Goal: Obtain resource: Download file/media

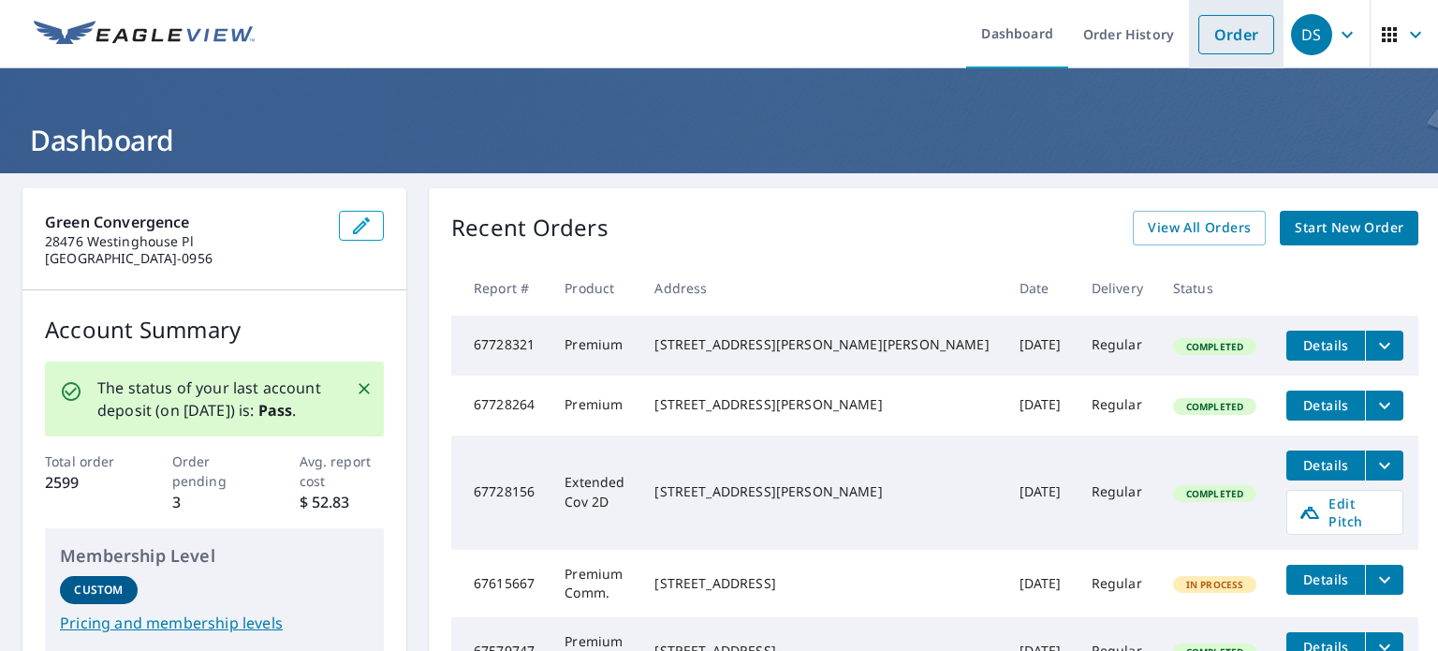
click at [1210, 31] on link "Order" at bounding box center [1237, 34] width 76 height 39
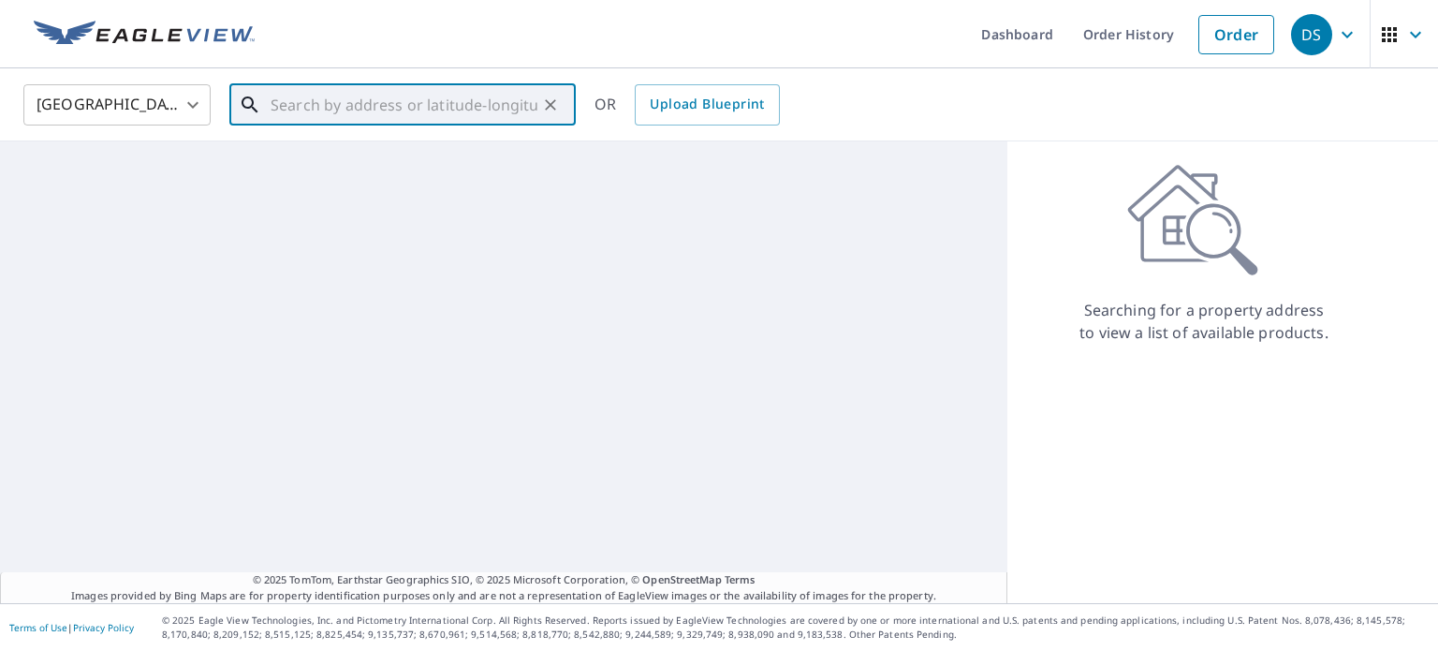
click at [273, 96] on input "text" at bounding box center [404, 105] width 267 height 52
paste input "[STREET_ADDRESS]"
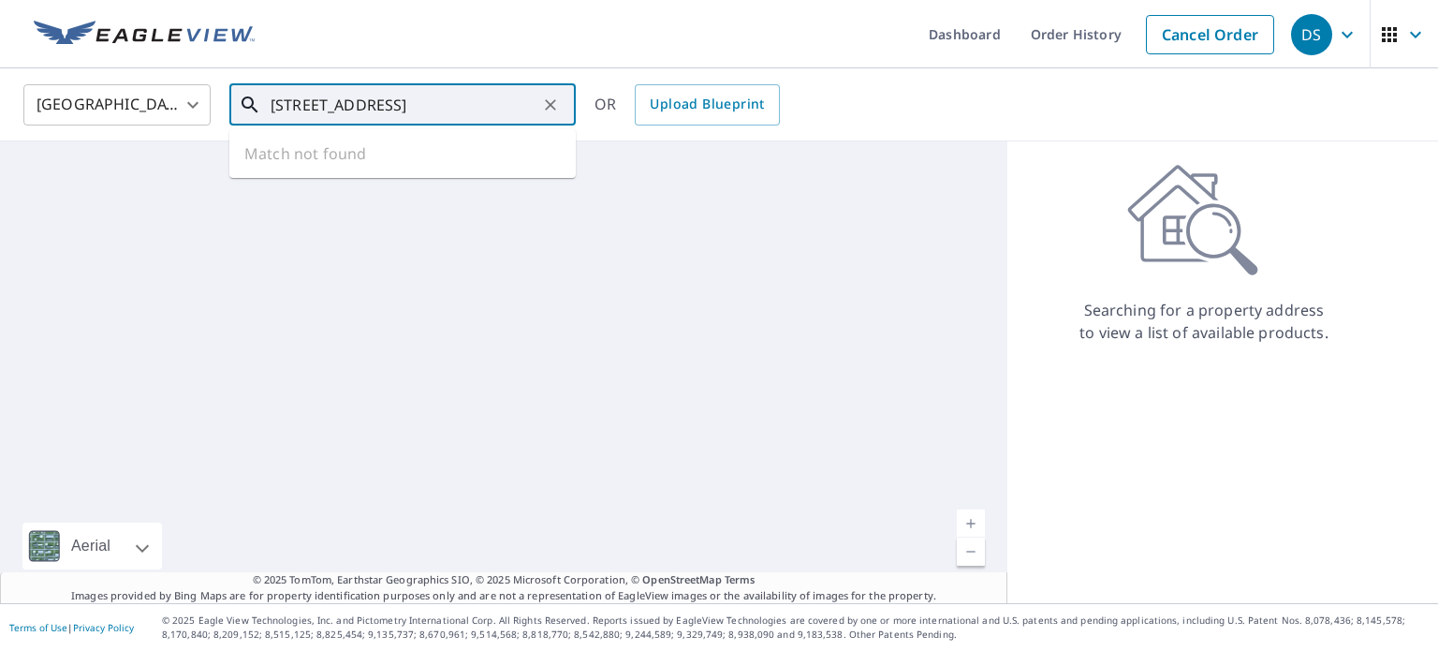
scroll to position [0, 95]
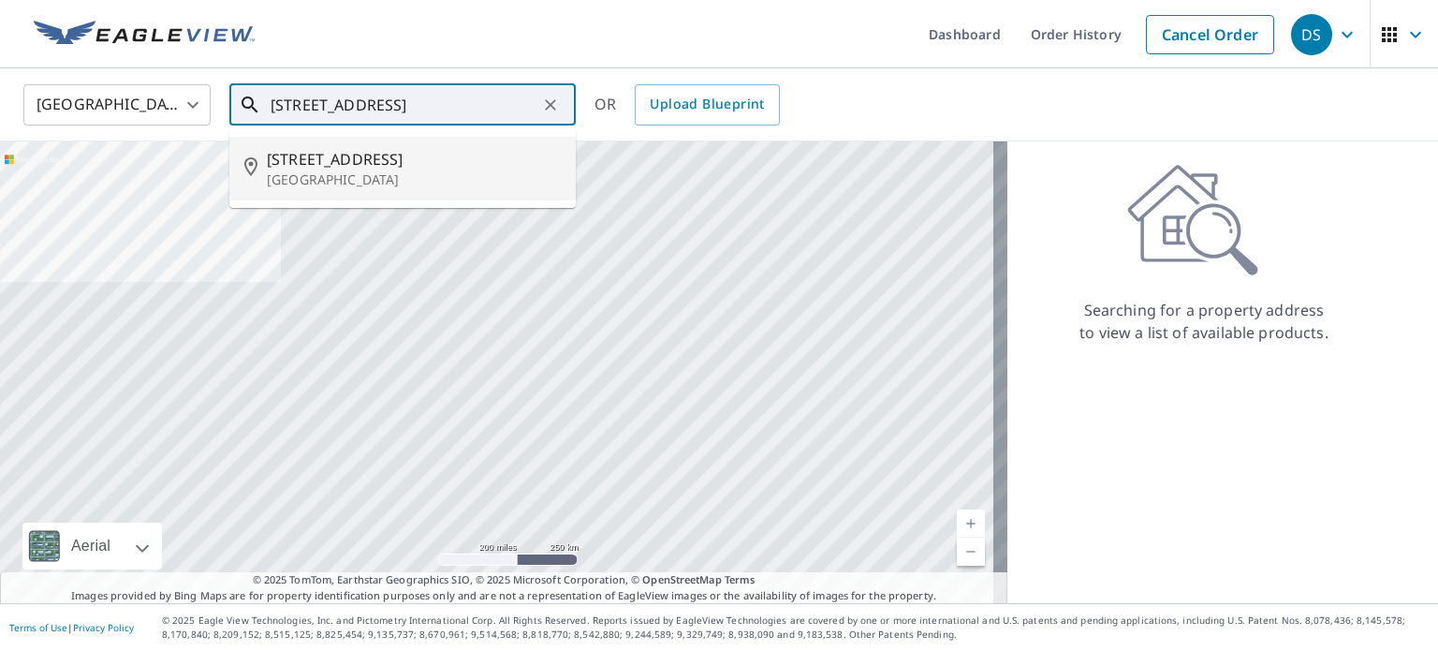
click at [378, 179] on p "[GEOGRAPHIC_DATA]" at bounding box center [414, 179] width 294 height 19
type input "[STREET_ADDRESS]"
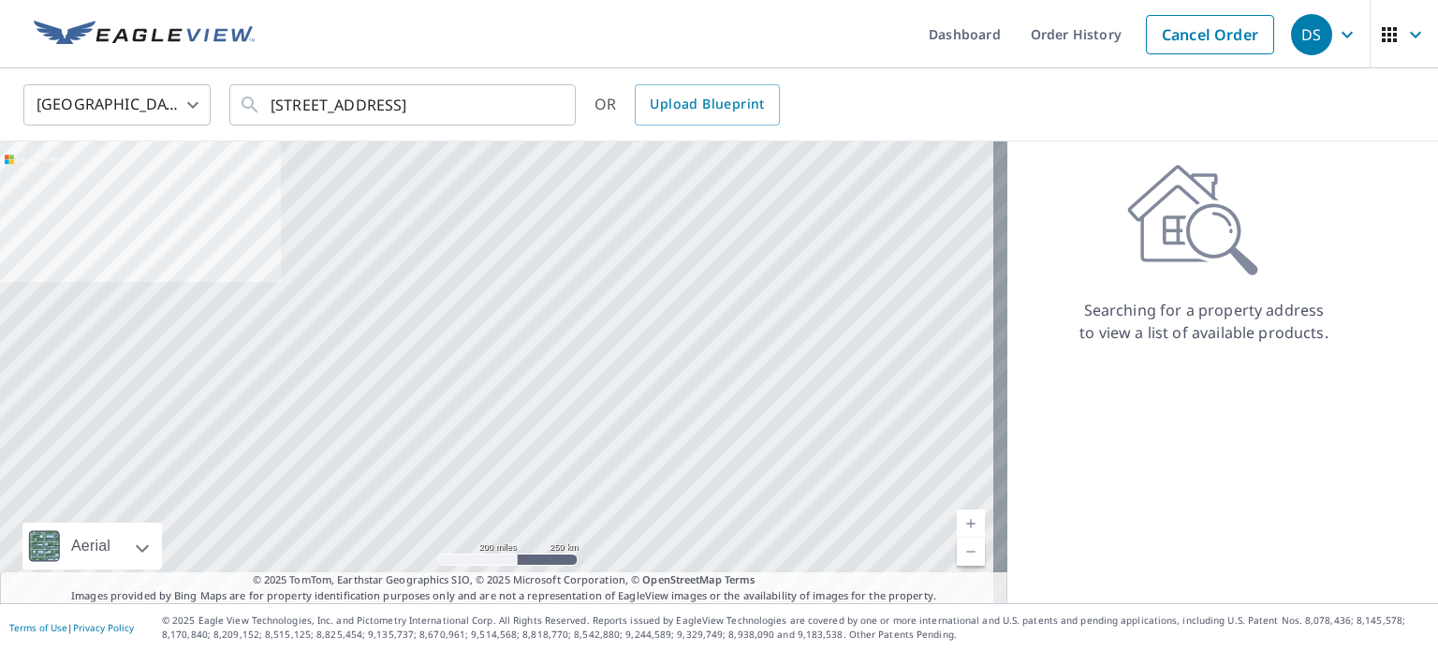
scroll to position [0, 0]
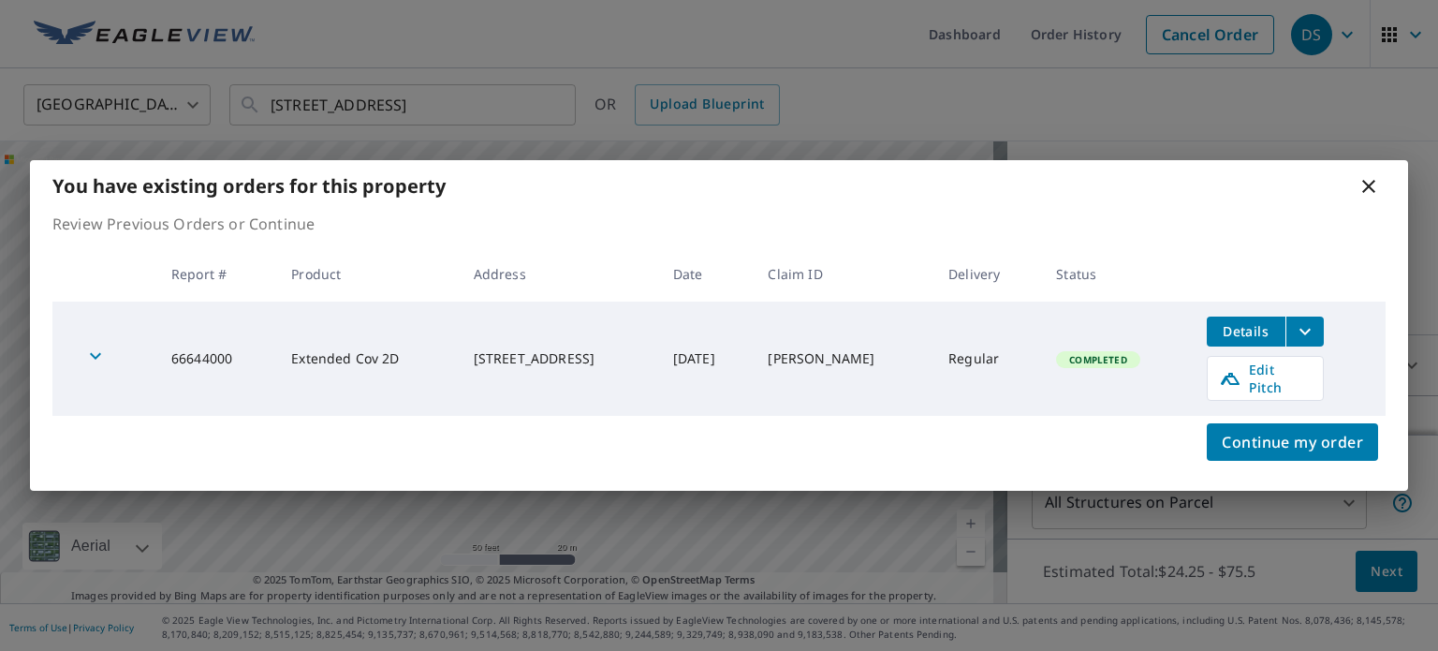
click at [1310, 330] on icon "filesDropdownBtn-66644000" at bounding box center [1305, 331] width 22 height 22
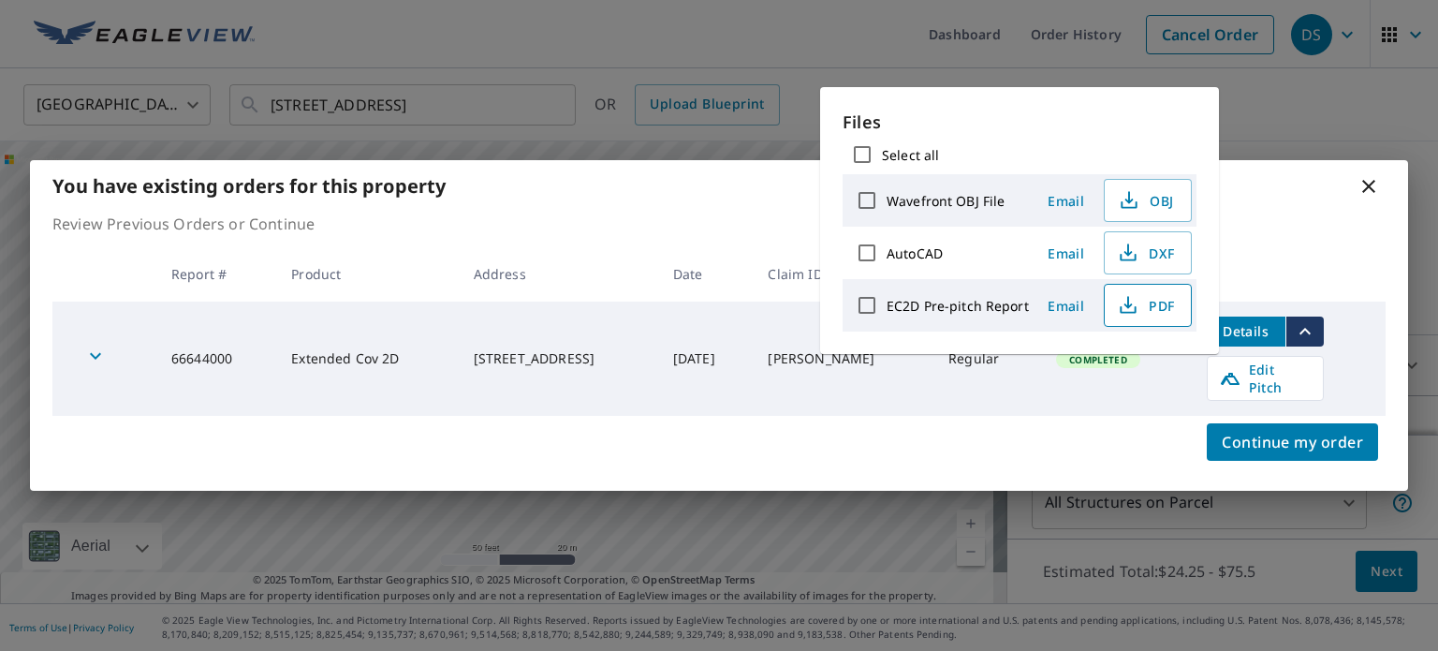
click at [1125, 296] on icon "button" at bounding box center [1129, 302] width 8 height 12
click at [876, 251] on input "AutoCAD" at bounding box center [866, 252] width 39 height 39
checkbox input "true"
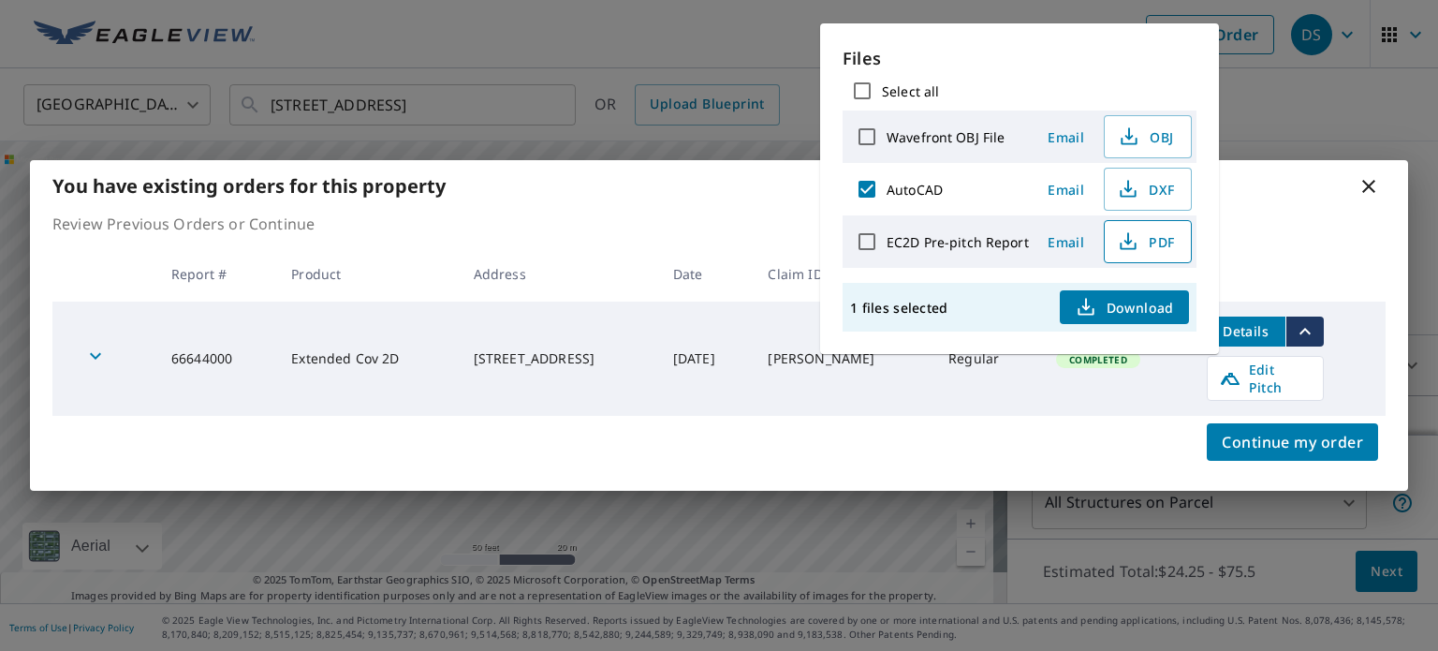
click at [1110, 307] on span "Download" at bounding box center [1124, 307] width 99 height 22
click at [1271, 74] on div "You have existing orders for this property Review Previous Orders or Continue R…" at bounding box center [719, 325] width 1438 height 651
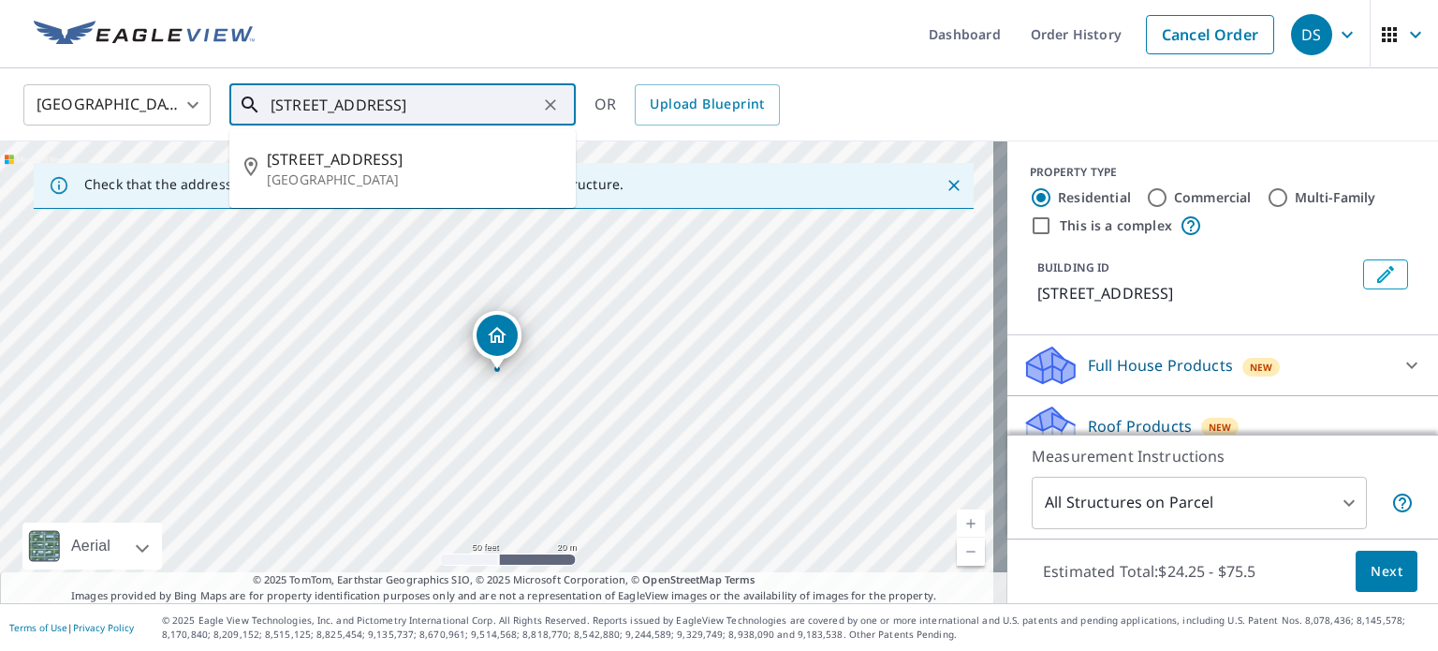
click at [528, 113] on input "[STREET_ADDRESS]" at bounding box center [404, 105] width 267 height 52
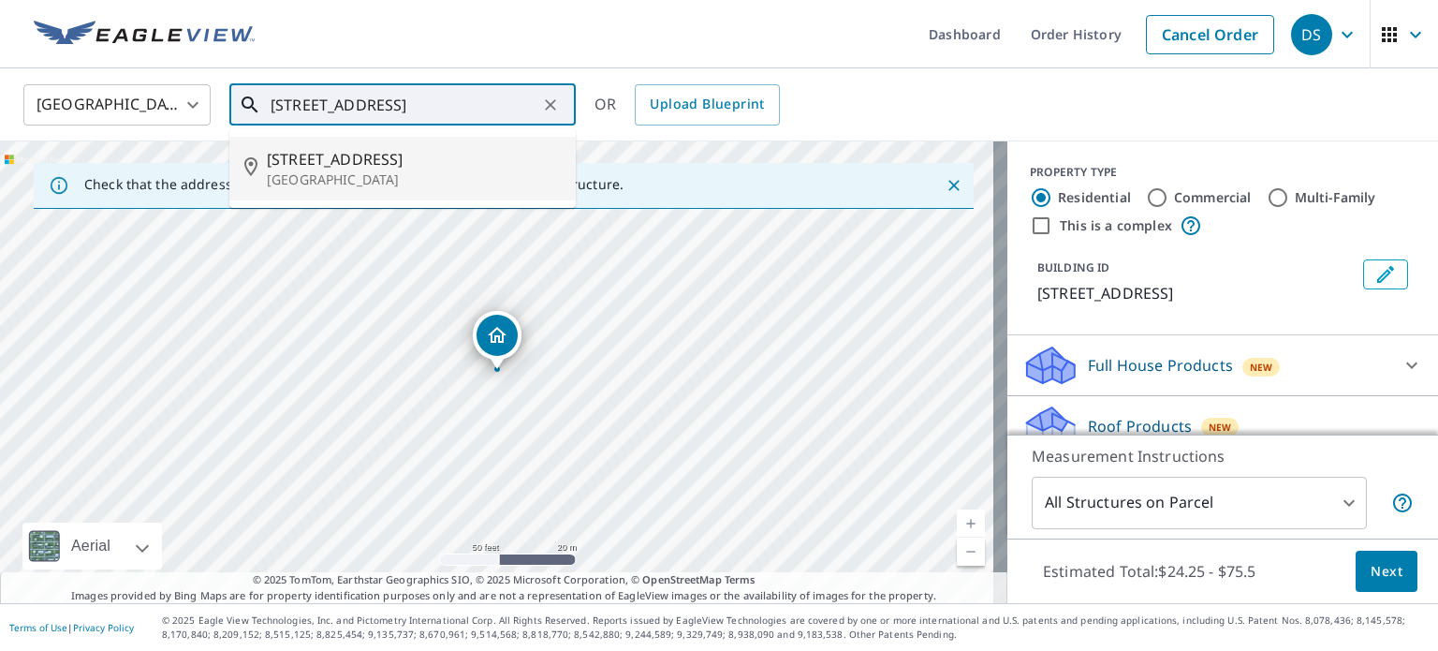
click at [464, 184] on p "[GEOGRAPHIC_DATA]" at bounding box center [414, 179] width 294 height 19
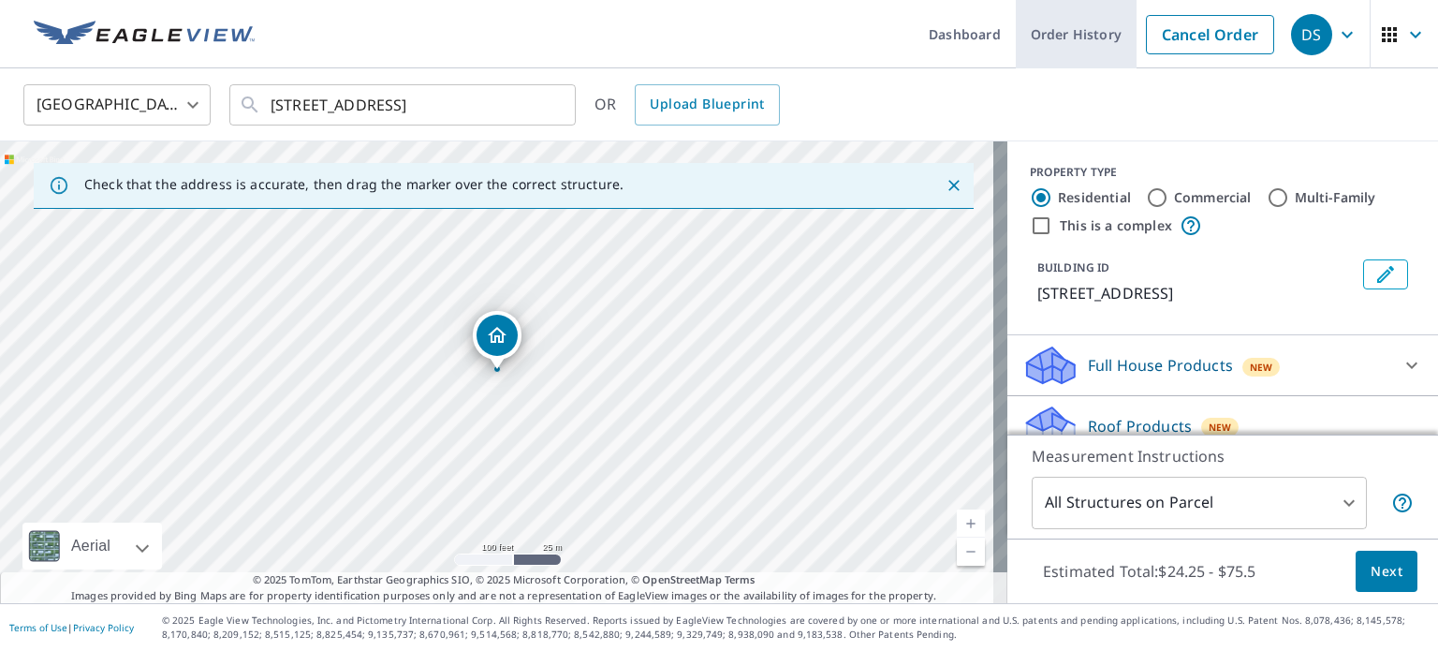
click at [1042, 48] on link "Order History" at bounding box center [1076, 34] width 121 height 68
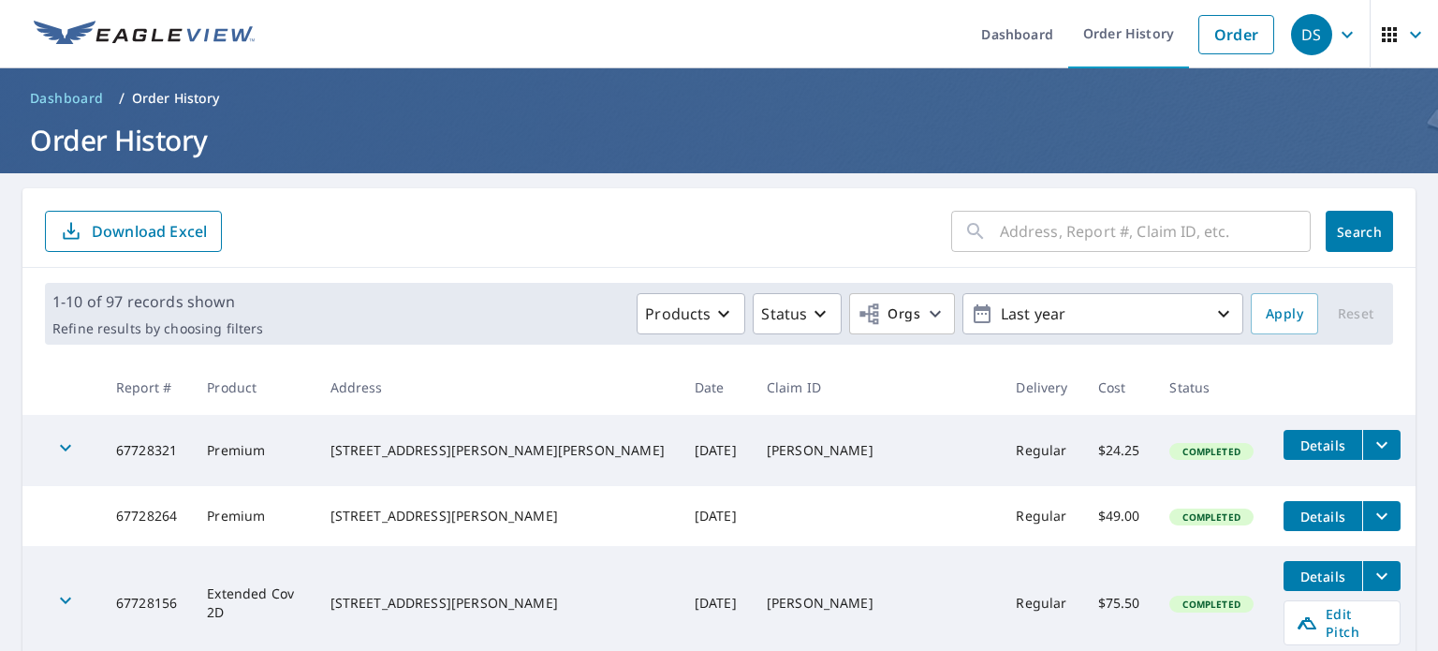
click at [972, 232] on icon at bounding box center [975, 231] width 22 height 22
drag, startPoint x: 972, startPoint y: 232, endPoint x: 1277, endPoint y: 223, distance: 305.4
click at [1277, 223] on input "text" at bounding box center [1155, 231] width 311 height 52
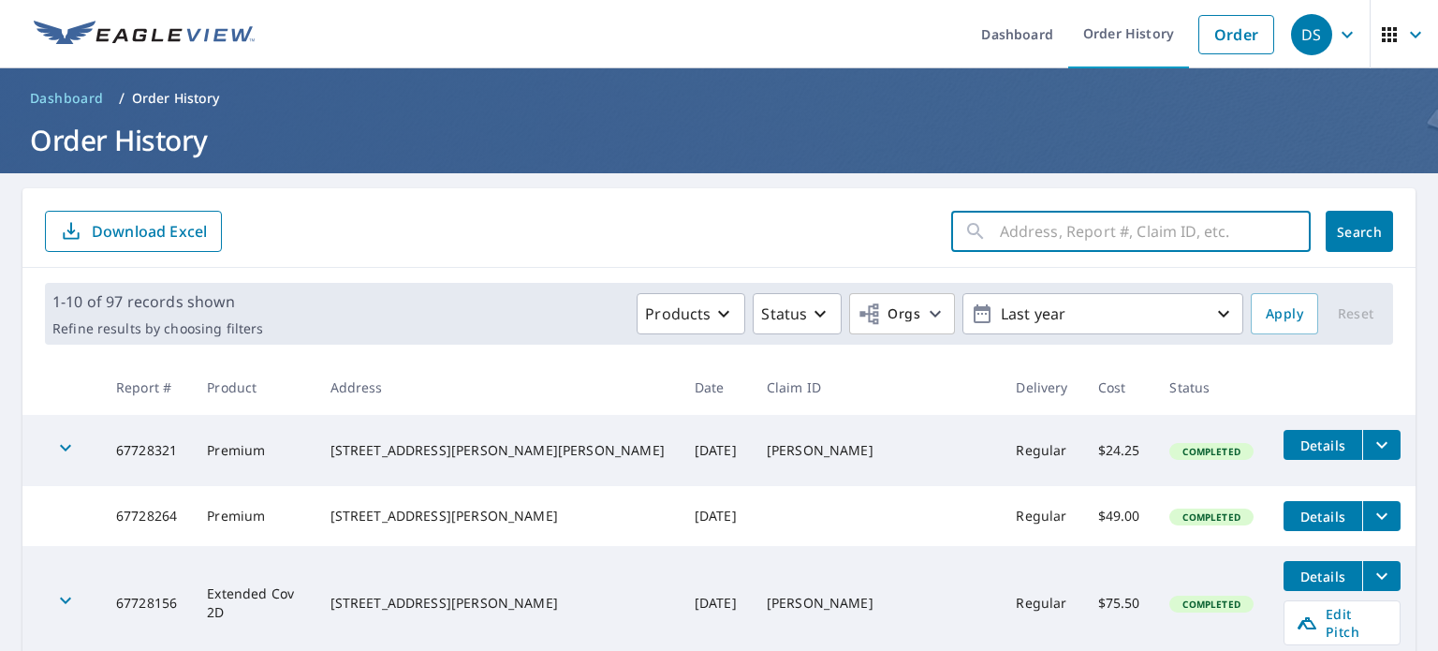
paste input "[STREET_ADDRESS]"
type input "[STREET_ADDRESS]"
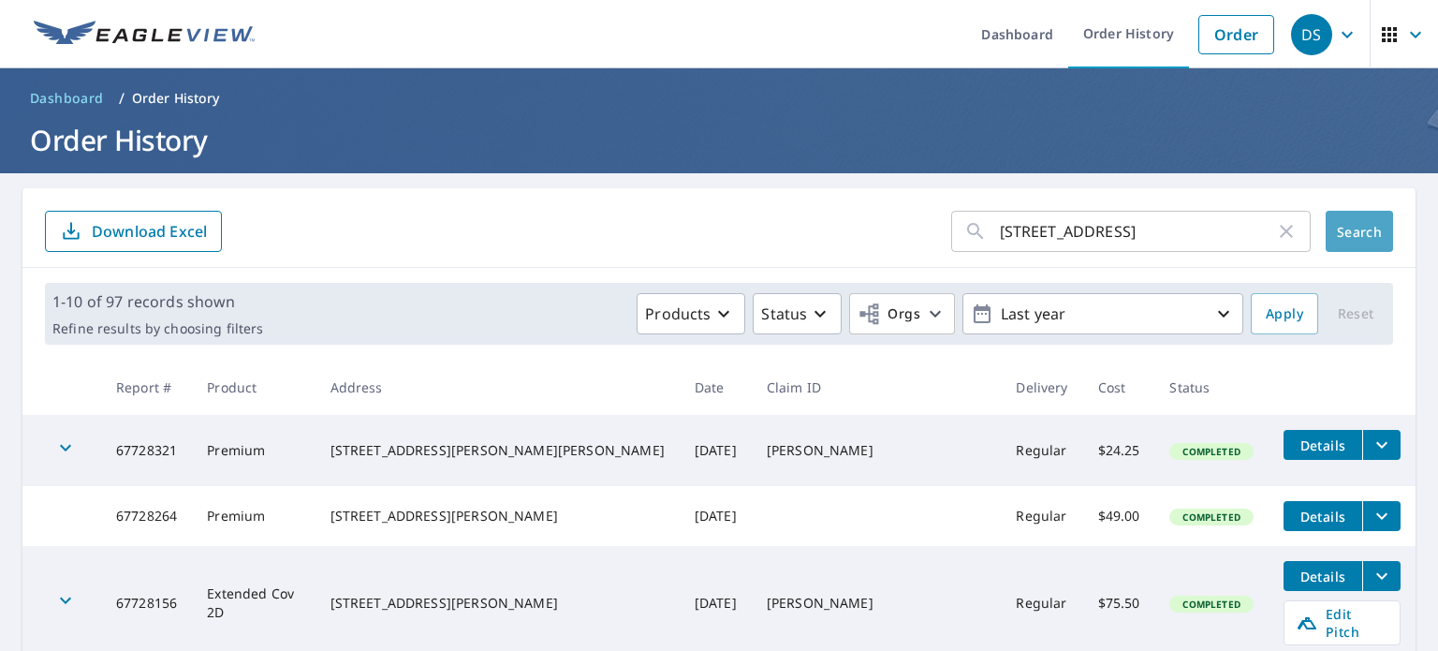
click at [1329, 218] on button "Search" at bounding box center [1359, 231] width 67 height 41
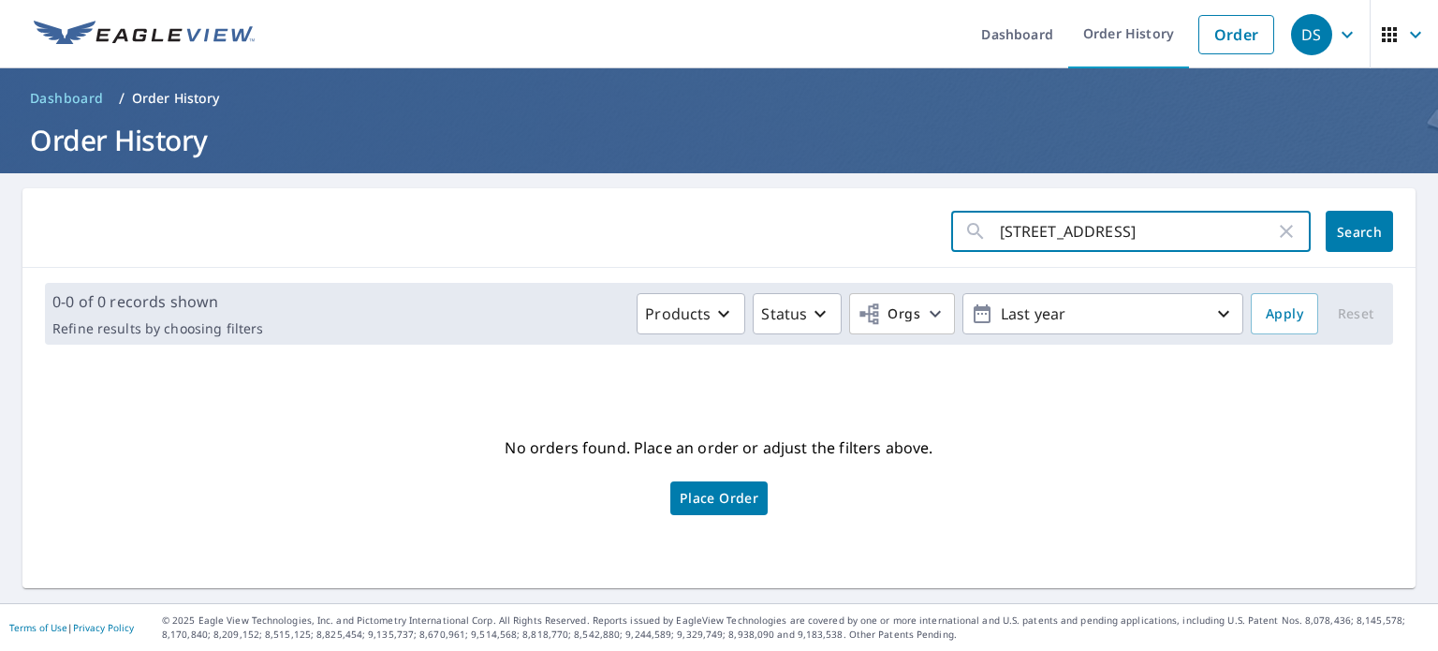
click at [1000, 225] on input "[STREET_ADDRESS]" at bounding box center [1137, 231] width 275 height 52
click button "Search" at bounding box center [1359, 231] width 67 height 41
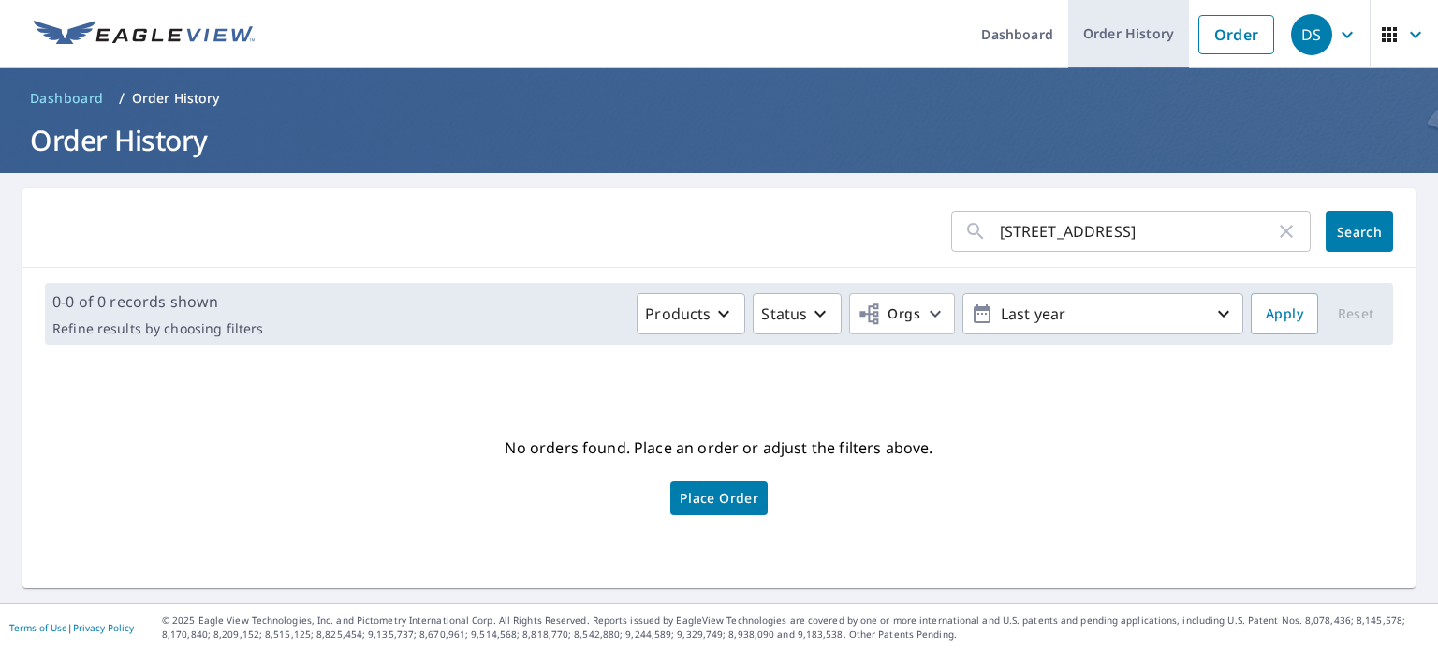
click at [1104, 43] on link "Order History" at bounding box center [1128, 34] width 121 height 68
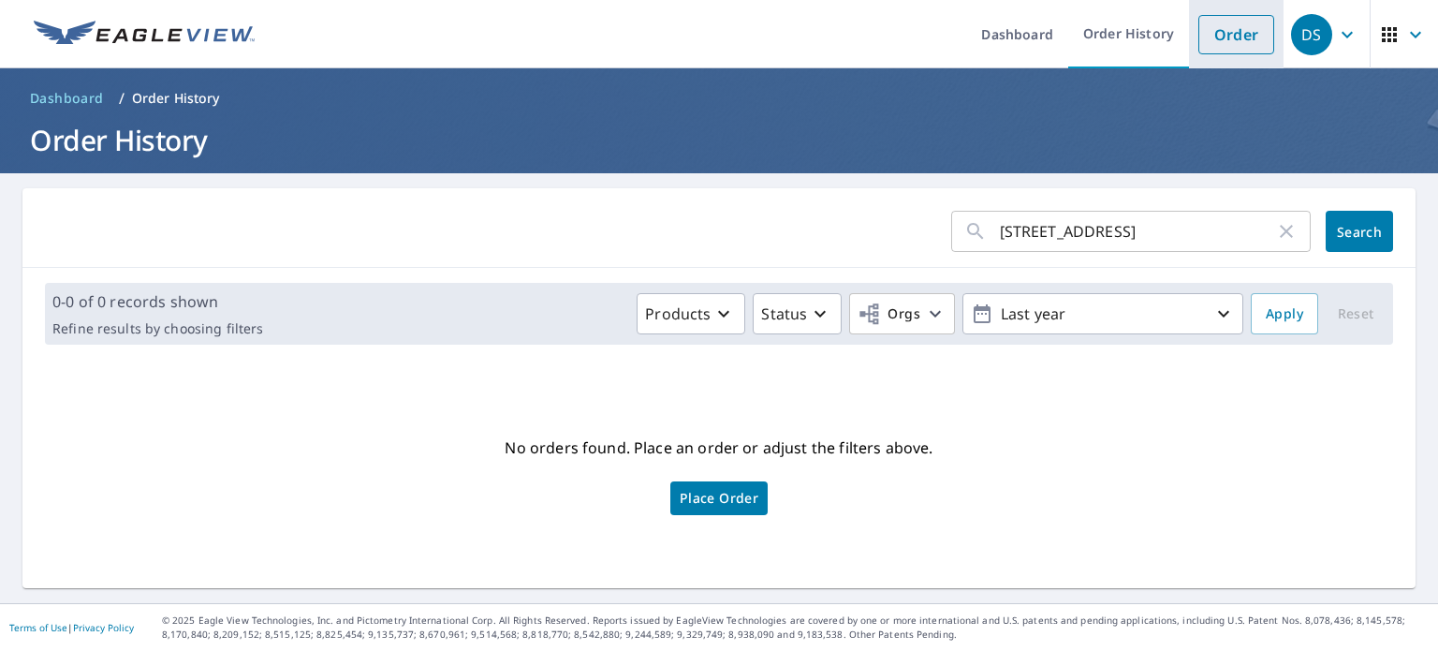
click at [1221, 42] on link "Order" at bounding box center [1237, 34] width 76 height 39
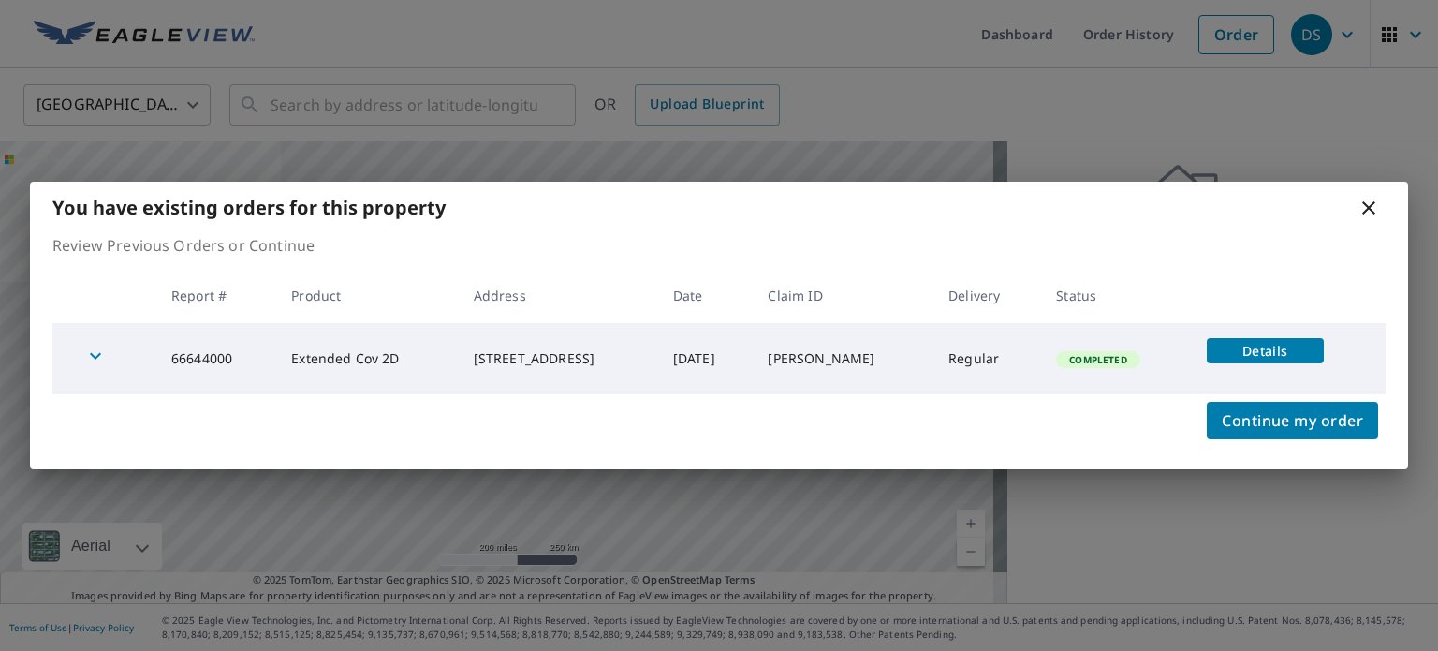
click at [1272, 359] on span "Details" at bounding box center [1265, 351] width 95 height 18
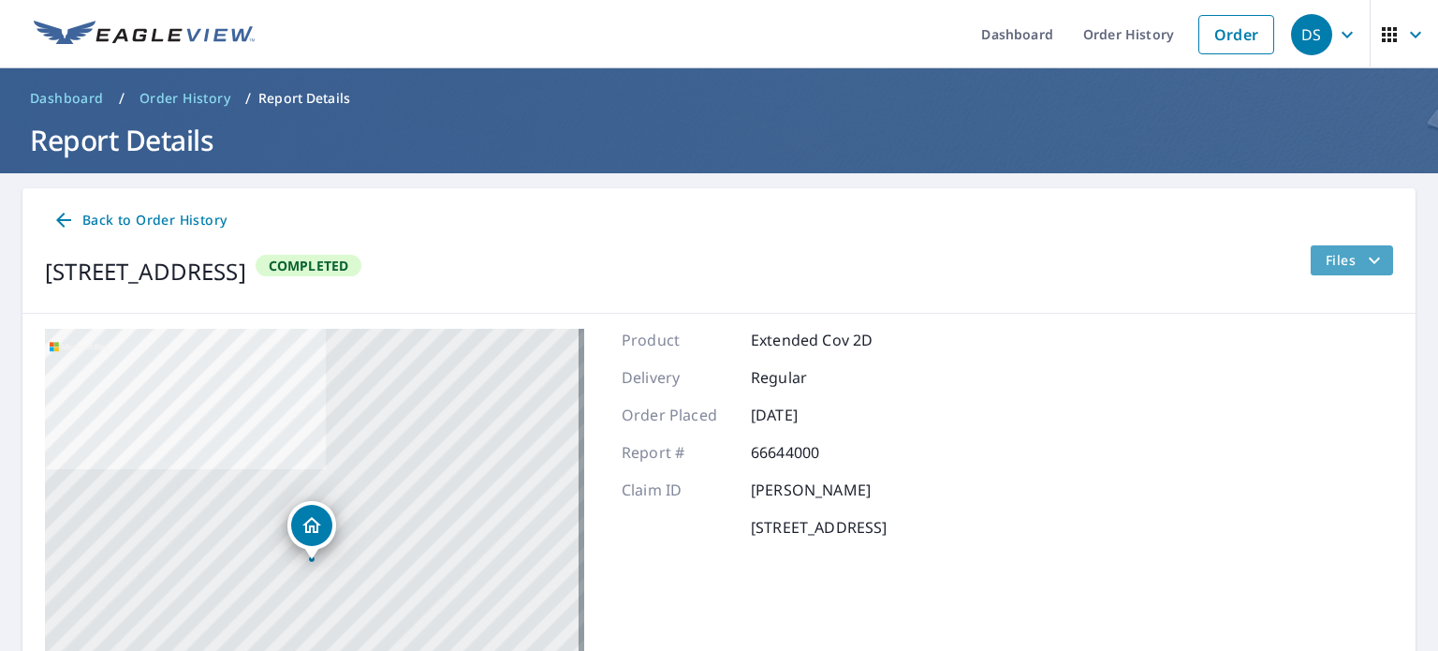
click at [1336, 261] on span "Files" at bounding box center [1356, 260] width 60 height 22
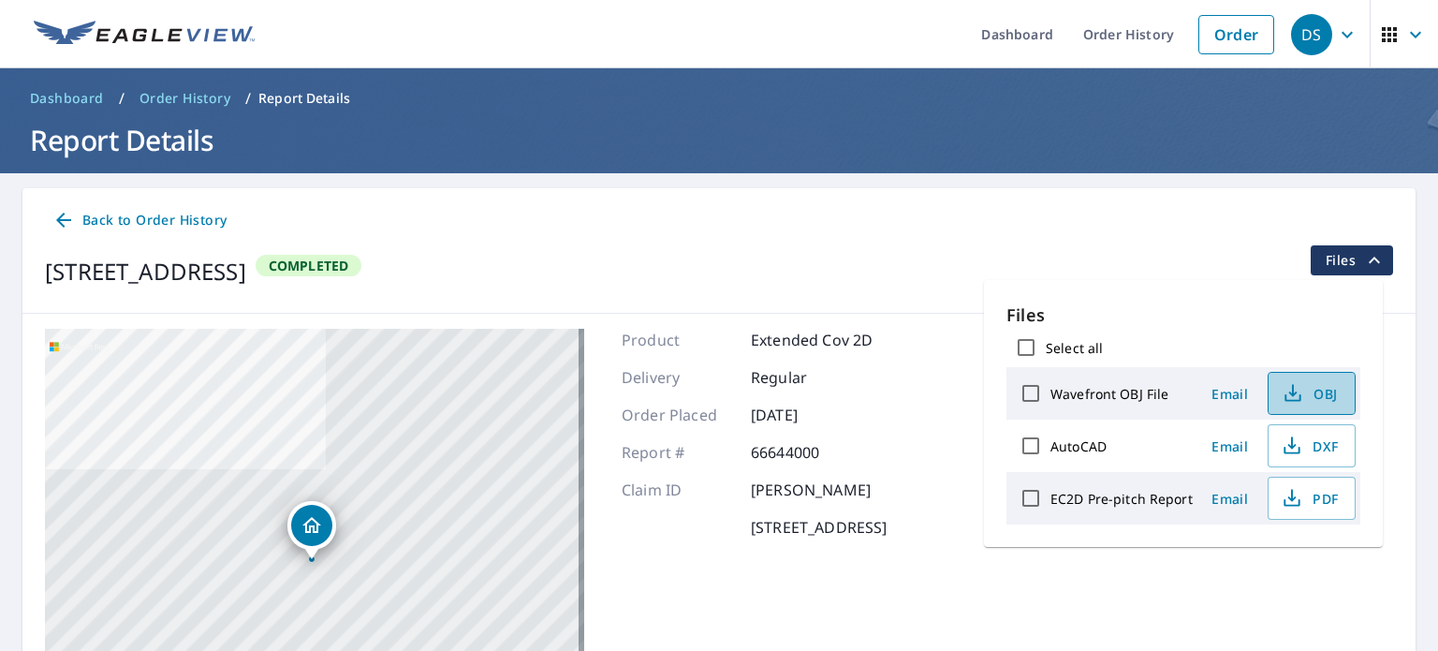
click at [1311, 386] on span "OBJ" at bounding box center [1310, 393] width 60 height 22
click at [1038, 449] on input "AutoCAD" at bounding box center [1030, 445] width 39 height 39
checkbox input "true"
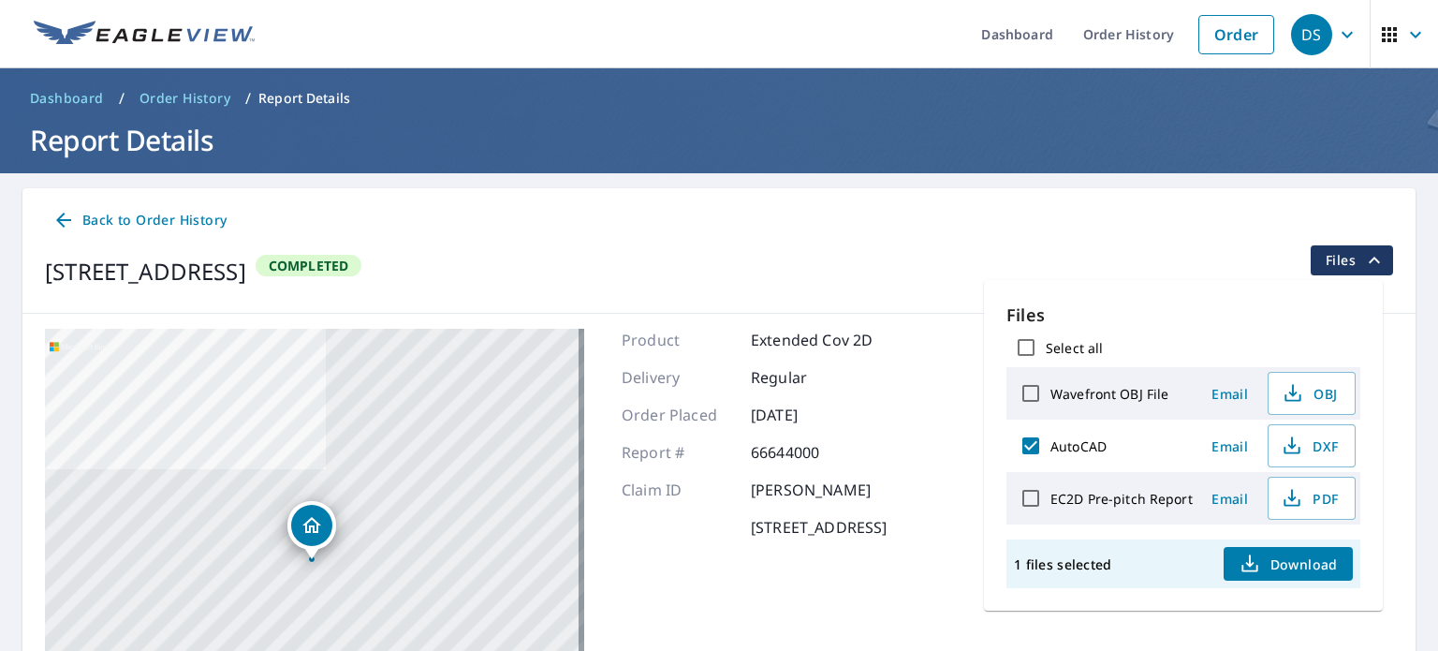
click at [1243, 449] on span "Email" at bounding box center [1230, 446] width 45 height 18
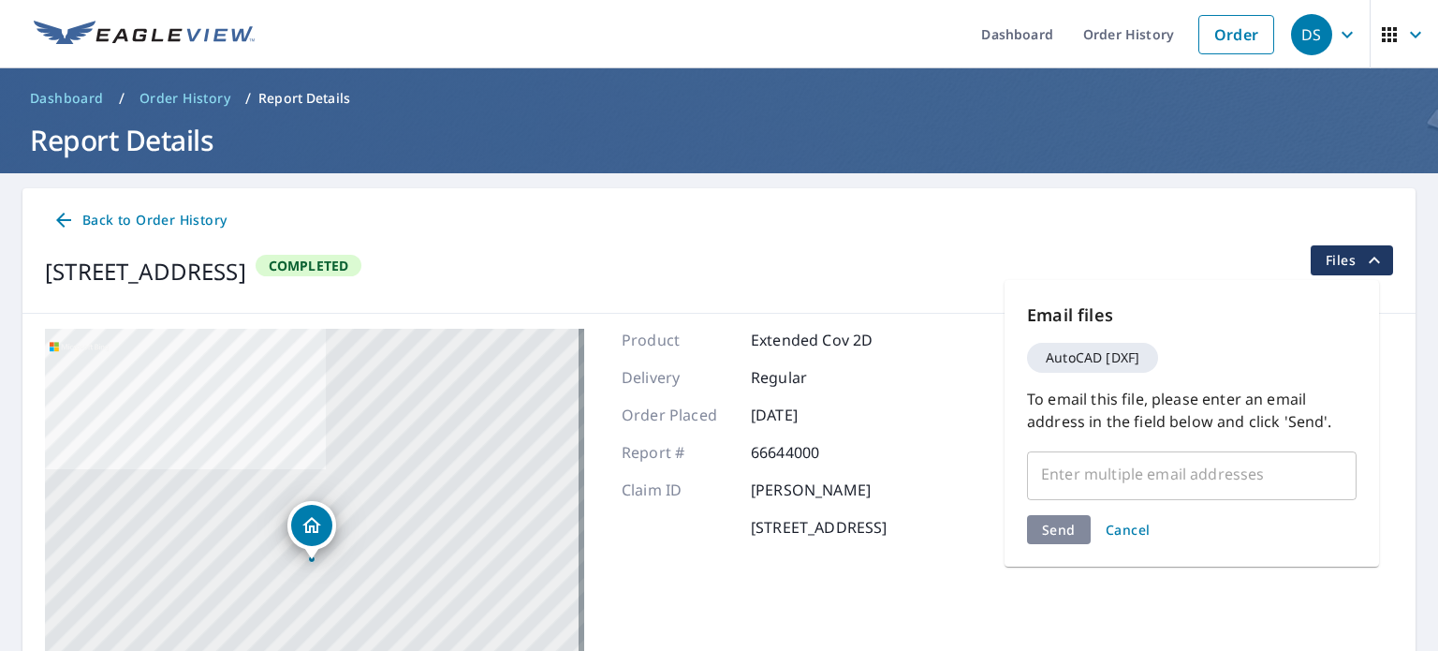
click at [1106, 478] on input "text" at bounding box center [1178, 474] width 285 height 36
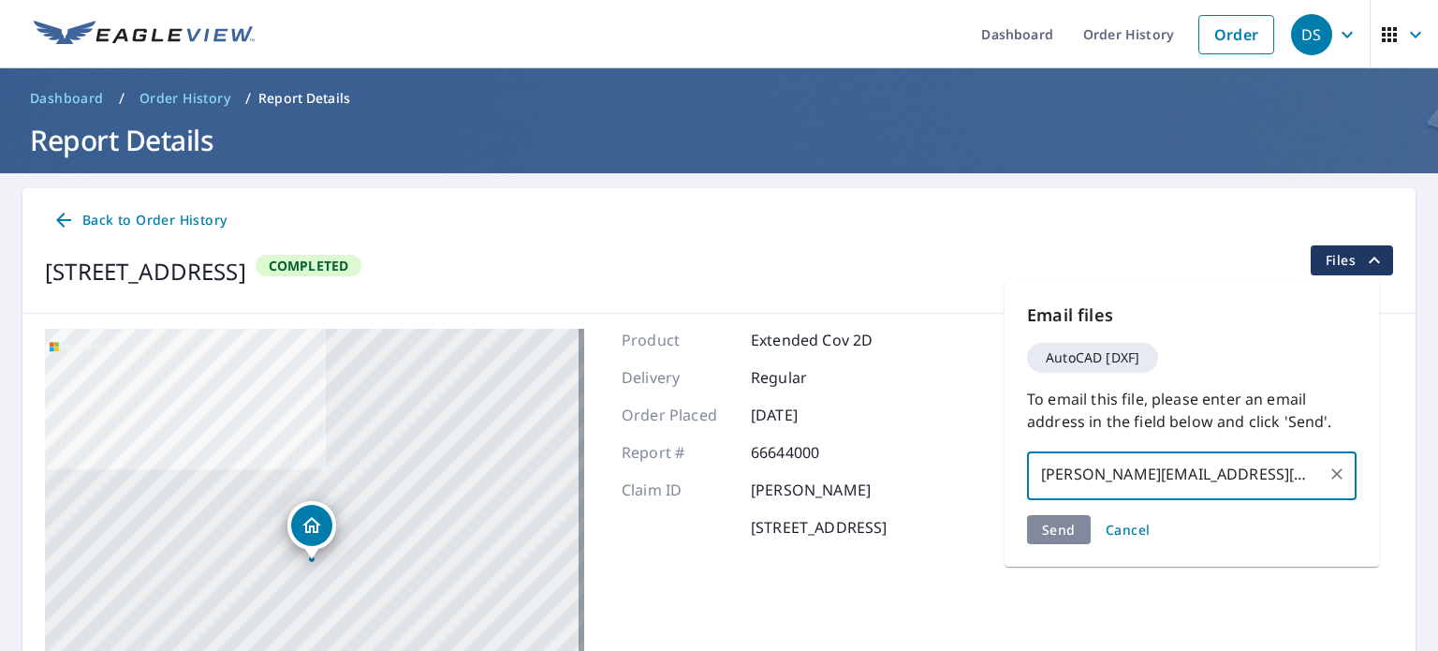
type input "[PERSON_NAME][EMAIL_ADDRESS][DOMAIN_NAME]"
click at [1272, 481] on input "[PERSON_NAME][EMAIL_ADDRESS][DOMAIN_NAME]" at bounding box center [1178, 474] width 285 height 36
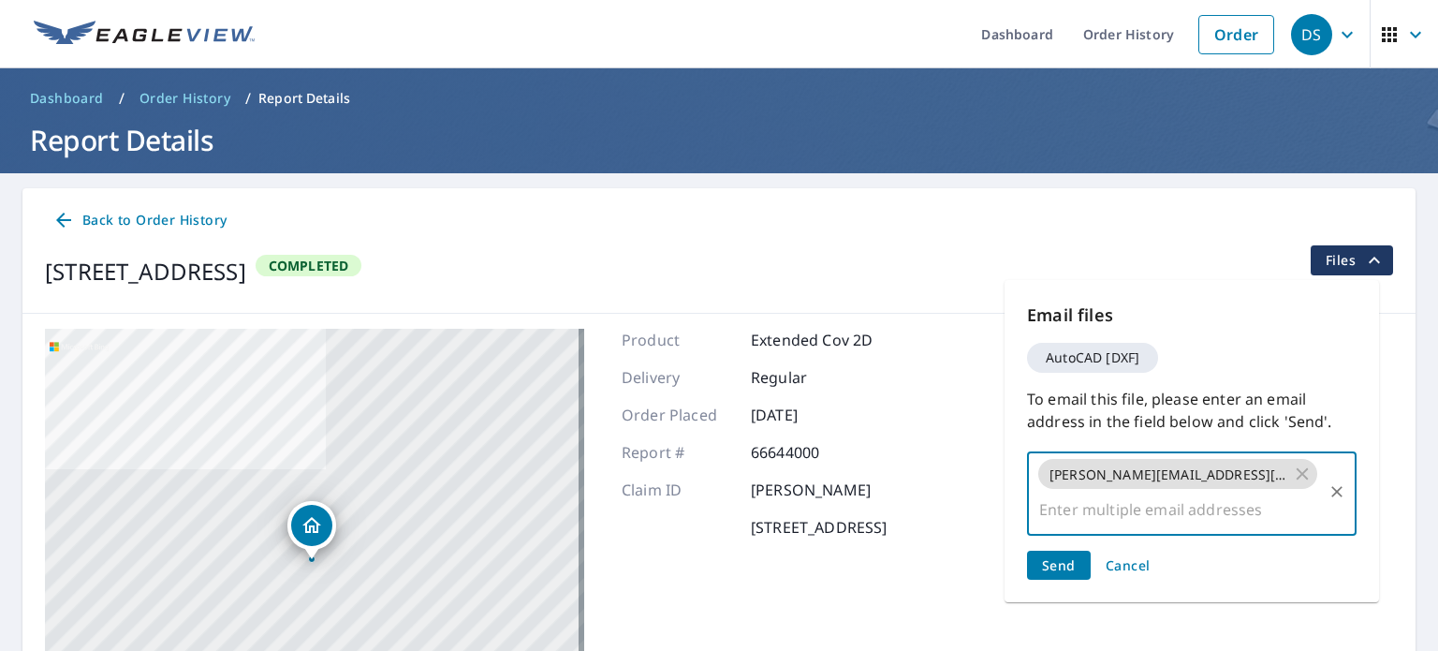
click at [1047, 556] on span "Send" at bounding box center [1059, 565] width 34 height 18
